Goal: Check status: Check status

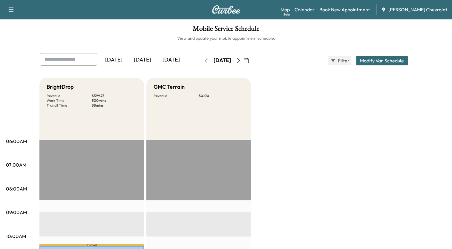
click at [241, 58] on icon "button" at bounding box center [238, 60] width 5 height 5
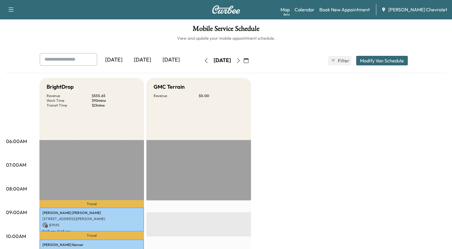
click at [241, 59] on icon "button" at bounding box center [238, 60] width 5 height 5
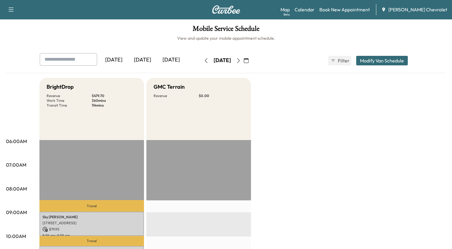
click at [240, 60] on icon "button" at bounding box center [238, 60] width 3 height 5
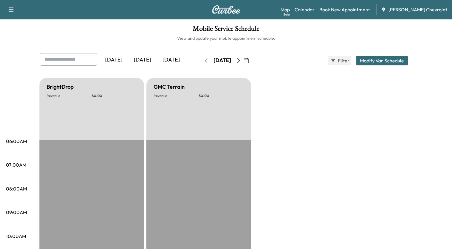
click at [244, 60] on button "button" at bounding box center [238, 61] width 10 height 10
click at [241, 60] on icon "button" at bounding box center [238, 60] width 5 height 5
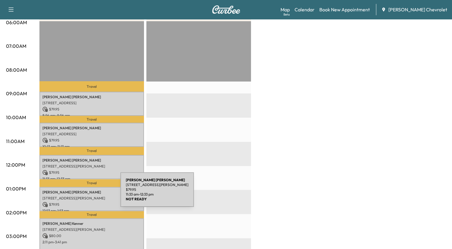
scroll to position [149, 0]
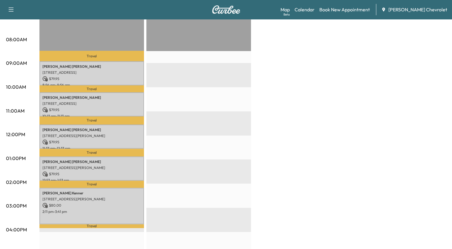
click at [298, 62] on div "BrightDrop Revenue $ 399.80 Work Time 330 mins Transit Time 114 mins Travel [PE…" at bounding box center [242, 153] width 407 height 448
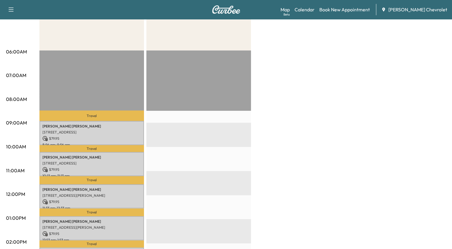
scroll to position [0, 0]
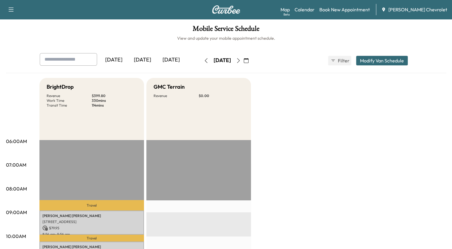
click at [204, 61] on icon "button" at bounding box center [206, 60] width 5 height 5
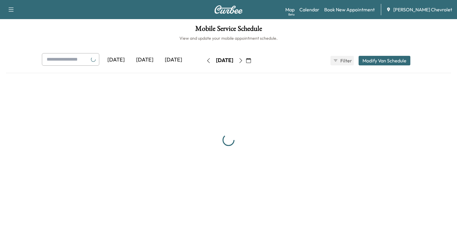
click at [206, 61] on icon "button" at bounding box center [208, 60] width 5 height 5
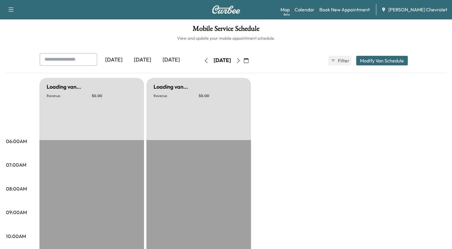
click at [201, 61] on button "button" at bounding box center [206, 61] width 10 height 10
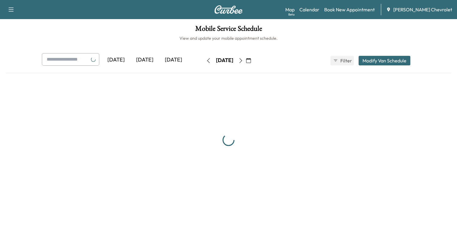
click at [203, 61] on button "button" at bounding box center [208, 61] width 10 height 10
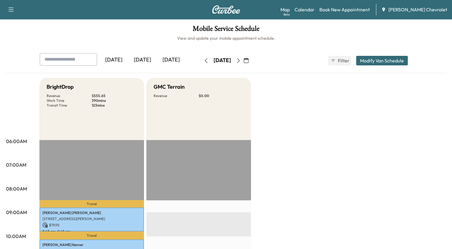
click at [240, 61] on icon "button" at bounding box center [238, 60] width 3 height 5
